Goal: Complete application form: Complete application form

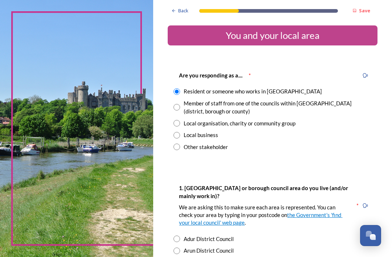
scroll to position [774, 0]
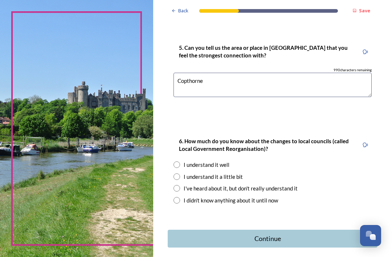
type textarea "Copthorne"
click at [180, 185] on input "radio" at bounding box center [176, 188] width 7 height 7
radio input "true"
click at [179, 173] on input "radio" at bounding box center [176, 176] width 7 height 7
radio input "true"
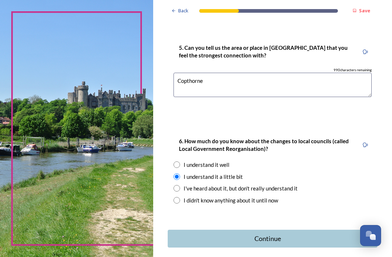
click at [281, 233] on div "Continue" at bounding box center [268, 238] width 192 height 10
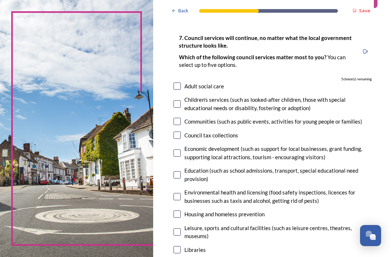
scroll to position [37, 0]
click at [181, 171] on input "checkbox" at bounding box center [176, 174] width 7 height 7
checkbox input "true"
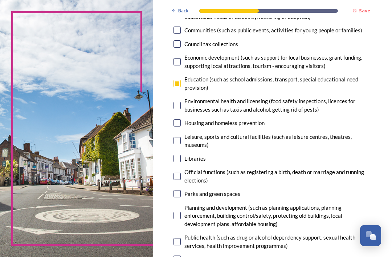
scroll to position [128, 0]
click at [180, 190] on input "checkbox" at bounding box center [176, 193] width 7 height 7
checkbox input "true"
click at [181, 212] on input "checkbox" at bounding box center [176, 215] width 7 height 7
checkbox input "true"
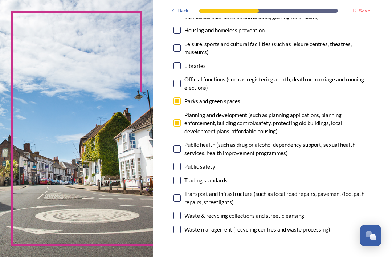
scroll to position [221, 0]
click at [181, 194] on input "checkbox" at bounding box center [176, 197] width 7 height 7
checkbox input "true"
click at [181, 212] on input "checkbox" at bounding box center [176, 215] width 7 height 7
checkbox input "true"
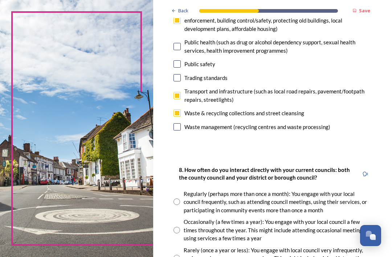
scroll to position [323, 0]
click at [180, 226] on input "radio" at bounding box center [176, 229] width 7 height 7
radio input "true"
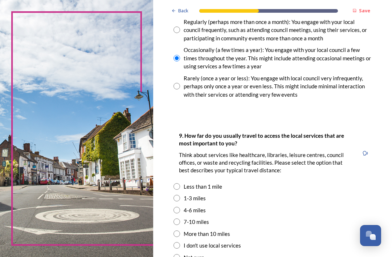
scroll to position [495, 0]
click at [180, 206] on input "radio" at bounding box center [176, 209] width 7 height 7
radio input "true"
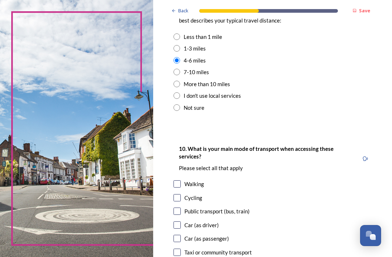
scroll to position [644, 0]
click at [181, 221] on input "checkbox" at bounding box center [176, 224] width 7 height 7
checkbox input "true"
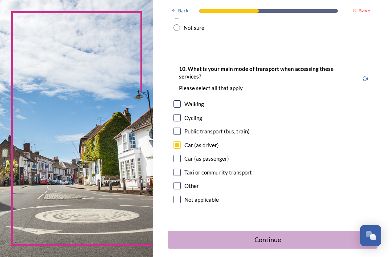
scroll to position [723, 0]
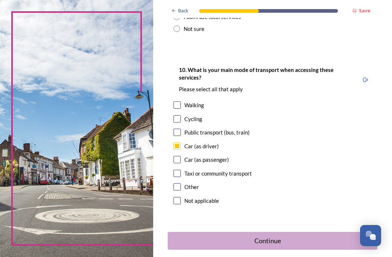
click at [288, 236] on div "Continue" at bounding box center [268, 241] width 192 height 10
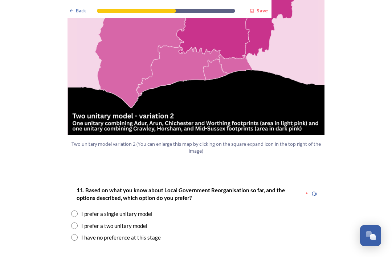
scroll to position [830, 0]
click at [76, 234] on input "radio" at bounding box center [74, 237] width 7 height 7
radio input "true"
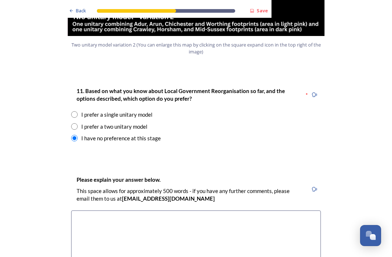
scroll to position [929, 0]
click at [279, 210] on textarea at bounding box center [196, 251] width 250 height 82
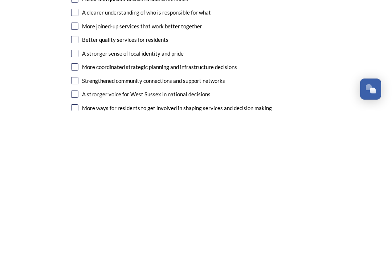
scroll to position [1155, 0]
type textarea "This is complete nonsense! It moves policy making decisions even further from t…"
checkbox input "true"
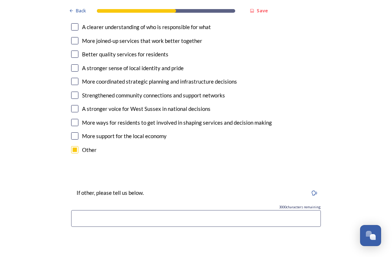
scroll to position [1286, 0]
click at [242, 210] on input at bounding box center [196, 218] width 250 height 17
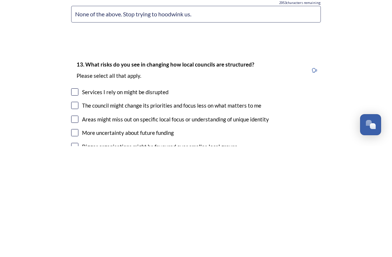
scroll to position [1380, 0]
type input "None of the above. Stop trying to hoodwink us."
click at [82, 212] on div "The council might change its priorities and focus less on what matters to me" at bounding box center [171, 216] width 179 height 8
checkbox input "true"
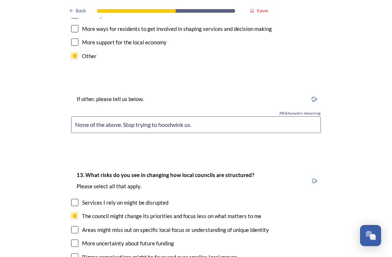
click at [77, 239] on input "checkbox" at bounding box center [74, 242] width 7 height 7
checkbox input "true"
click at [77, 253] on input "checkbox" at bounding box center [74, 256] width 7 height 7
checkbox input "true"
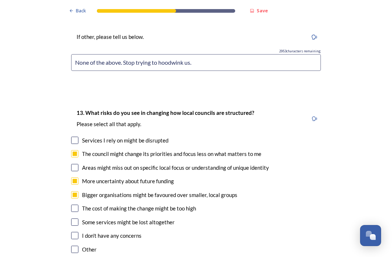
scroll to position [1442, 0]
click at [77, 204] on input "checkbox" at bounding box center [74, 207] width 7 height 7
checkbox input "true"
click at [77, 218] on input "checkbox" at bounding box center [74, 221] width 7 height 7
checkbox input "true"
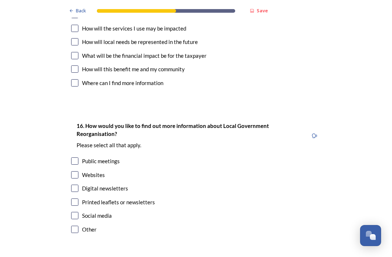
scroll to position [2178, 0]
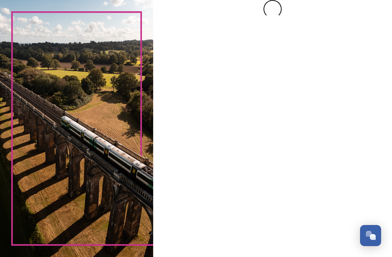
scroll to position [0, 0]
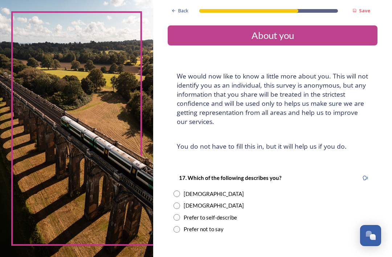
click at [180, 202] on input "radio" at bounding box center [176, 205] width 7 height 7
radio input "true"
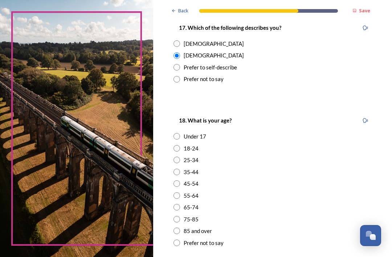
scroll to position [150, 0]
click at [180, 216] on input "radio" at bounding box center [176, 219] width 7 height 7
radio input "true"
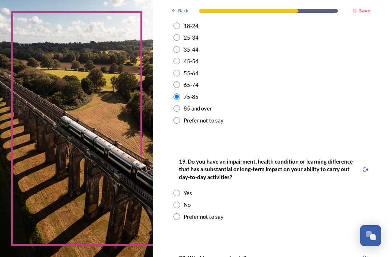
scroll to position [272, 0]
click at [180, 213] on input "radio" at bounding box center [176, 216] width 7 height 7
radio input "true"
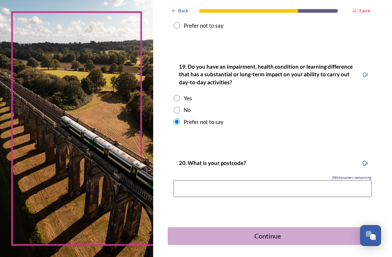
scroll to position [367, 0]
click at [304, 180] on input at bounding box center [272, 188] width 198 height 17
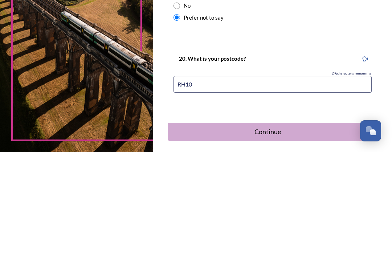
type input "RH10"
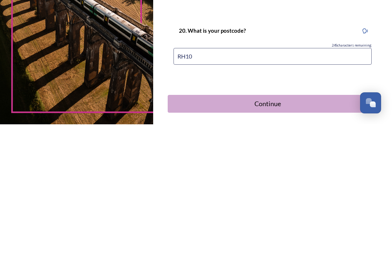
click at [286, 231] on div "Continue" at bounding box center [268, 236] width 192 height 10
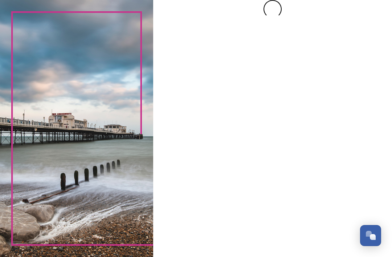
scroll to position [0, 0]
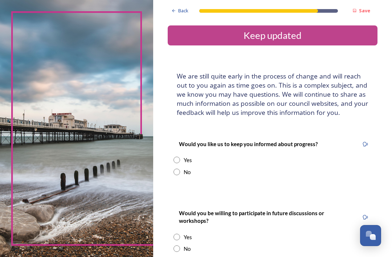
click at [178, 168] on div "No" at bounding box center [272, 172] width 198 height 8
radio input "true"
click at [180, 245] on input "radio" at bounding box center [176, 248] width 7 height 7
radio input "true"
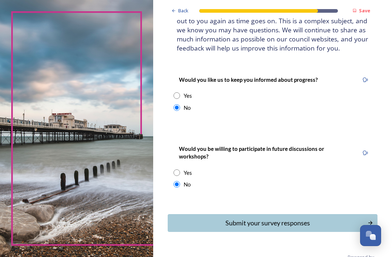
scroll to position [64, 0]
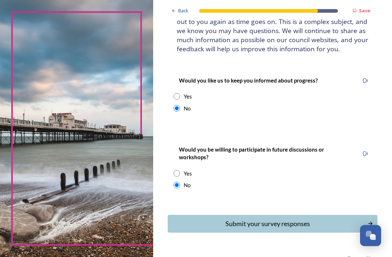
click at [296, 218] on div "Submit your survey responses" at bounding box center [268, 223] width 192 height 10
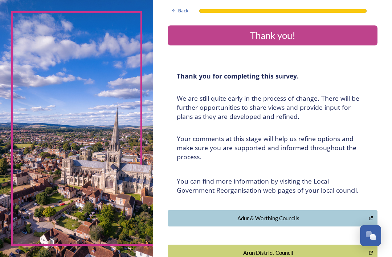
scroll to position [0, 0]
